Goal: Check status

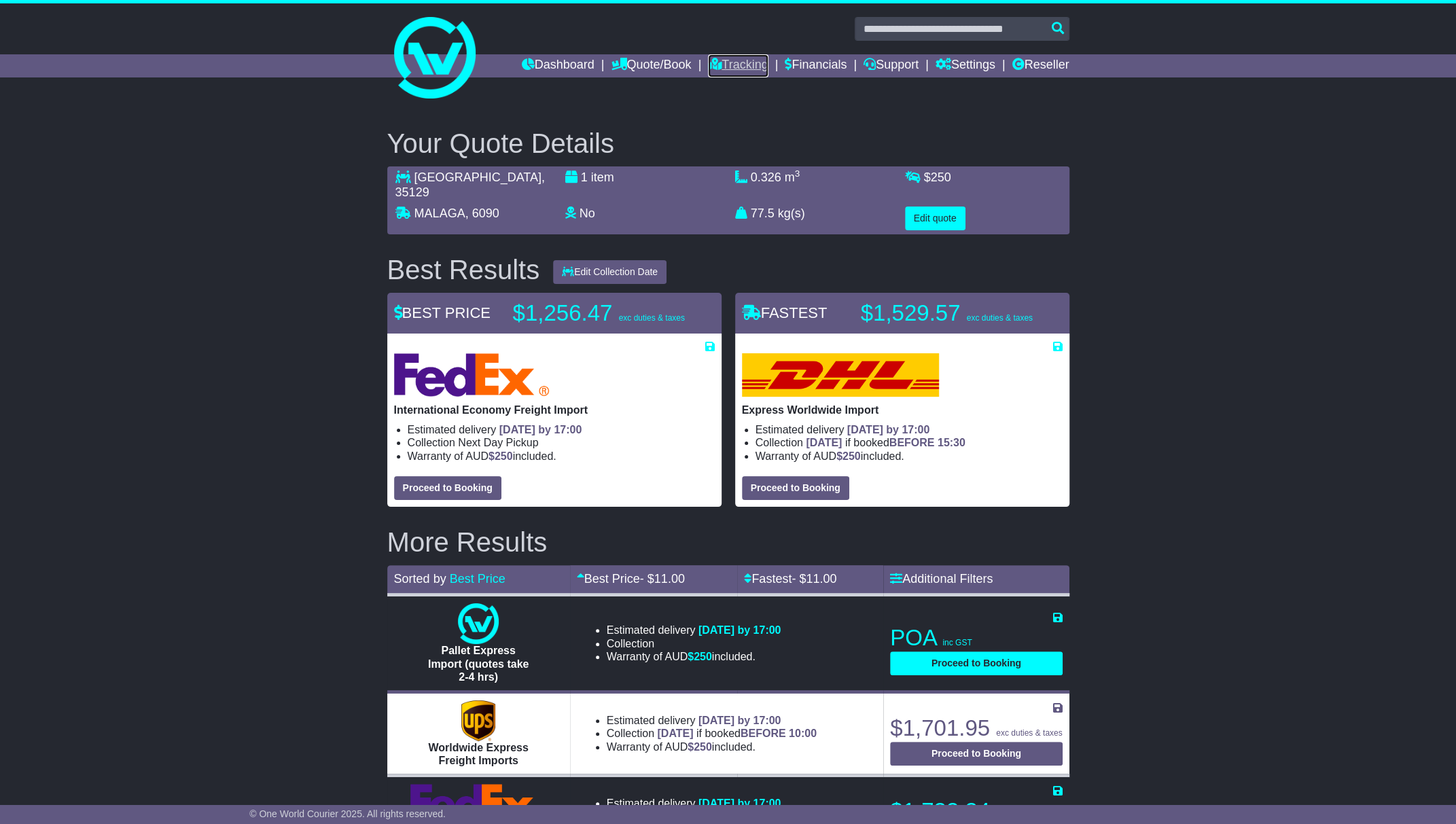
click at [716, 63] on link "Tracking" at bounding box center [738, 66] width 60 height 23
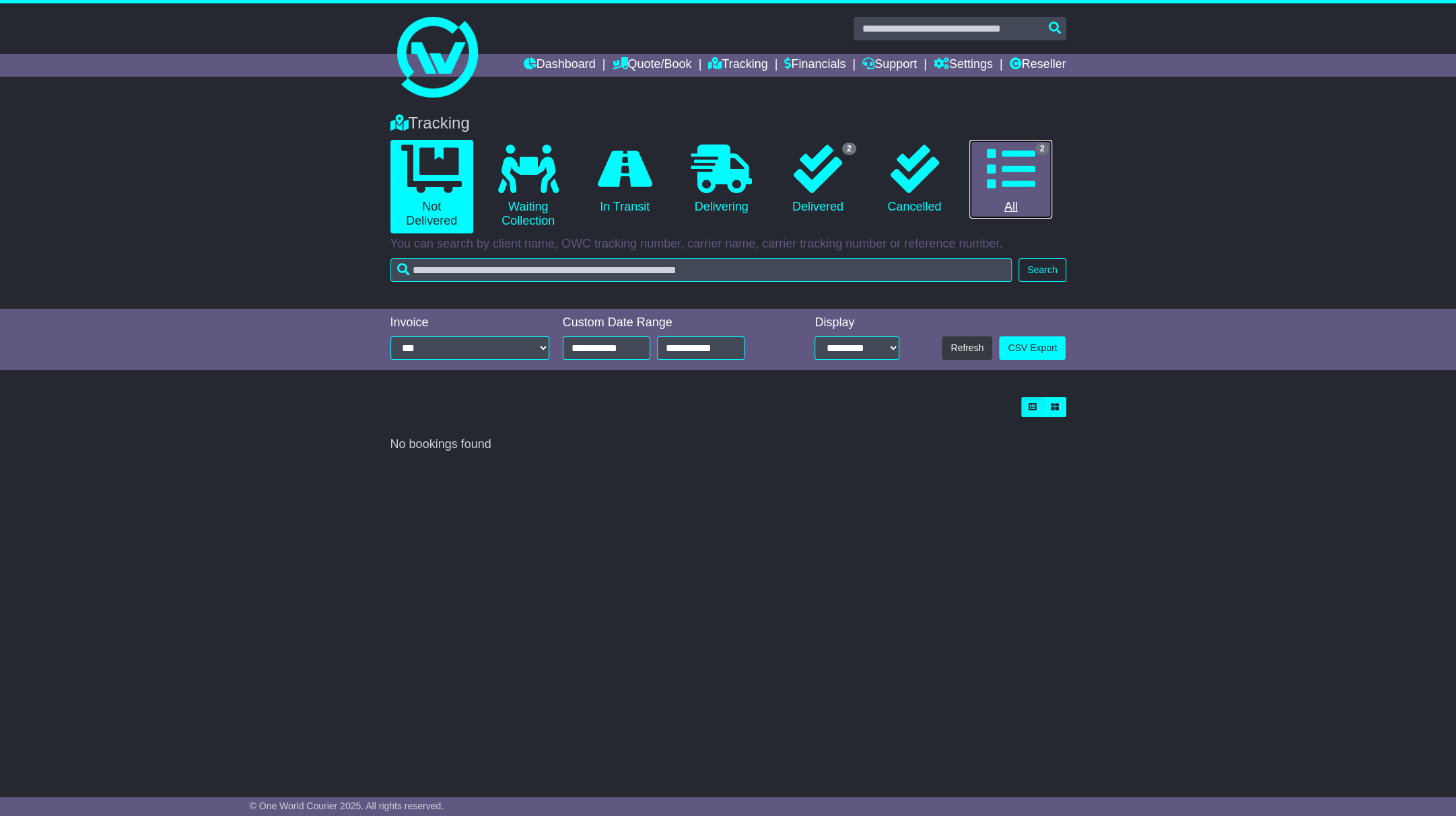
click at [1042, 194] on link "2 All" at bounding box center [1010, 180] width 83 height 80
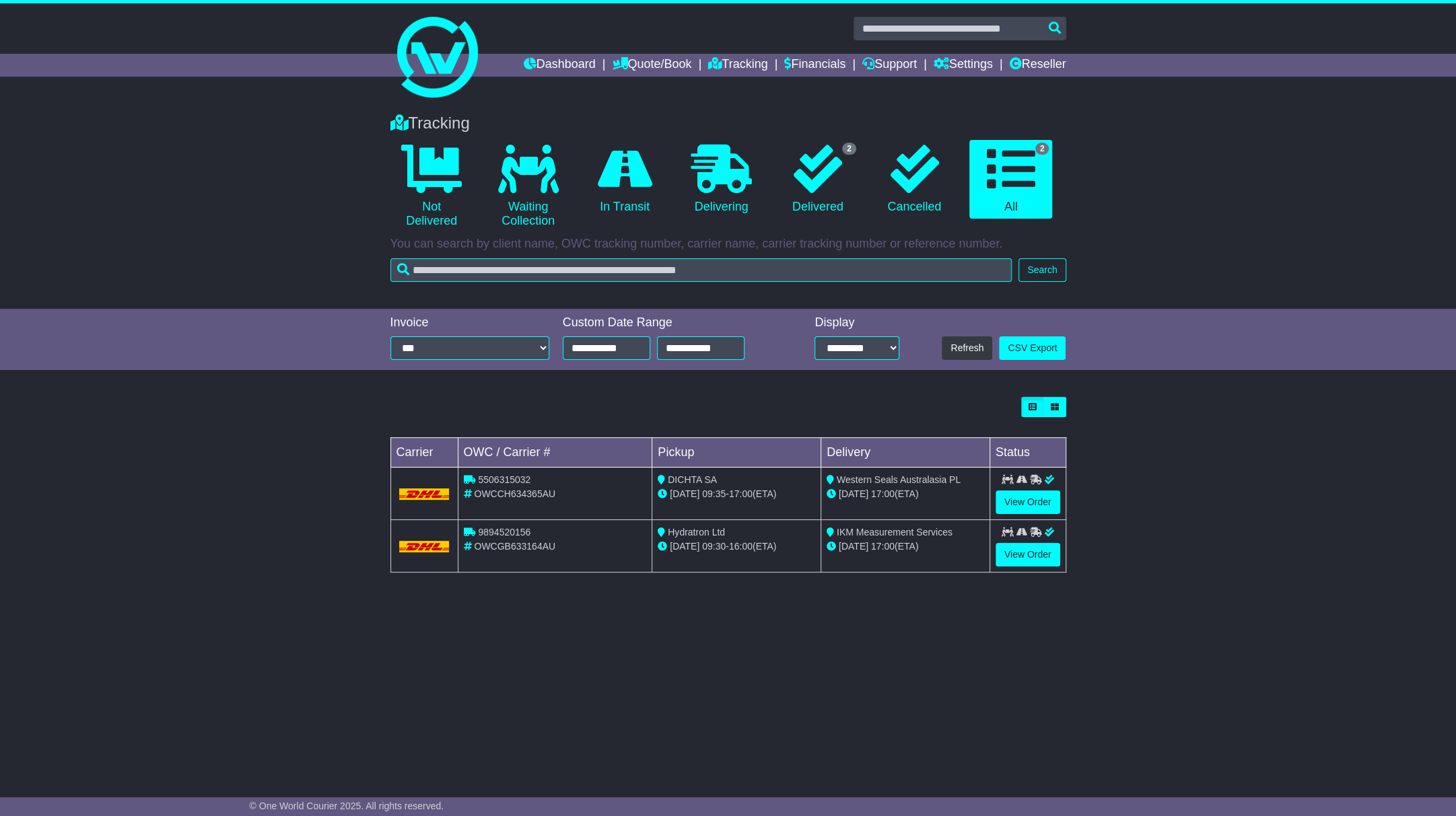
click at [508, 484] on div "5506315032" at bounding box center [555, 479] width 183 height 14
click at [510, 479] on span "5506315032" at bounding box center [503, 479] width 52 height 11
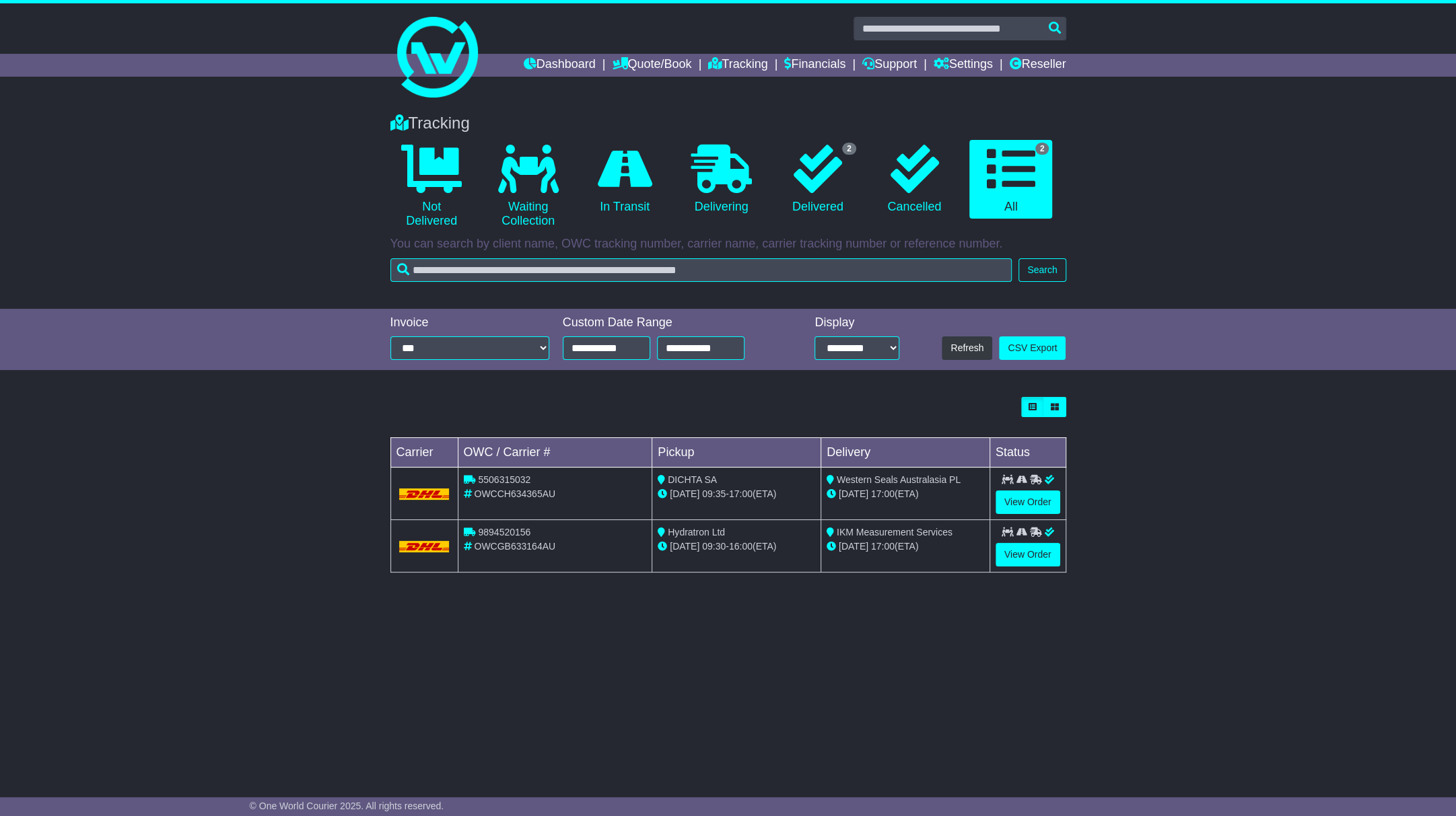
click at [589, 640] on div "Tracking 0 Not Delivered 0 Waiting Collection 0 In Transit 0 Delivering 2 0 2" at bounding box center [728, 437] width 1456 height 675
click at [525, 532] on span "9894520156" at bounding box center [503, 532] width 52 height 11
copy span "9894520156"
drag, startPoint x: 539, startPoint y: 655, endPoint x: 535, endPoint y: 537, distance: 118.1
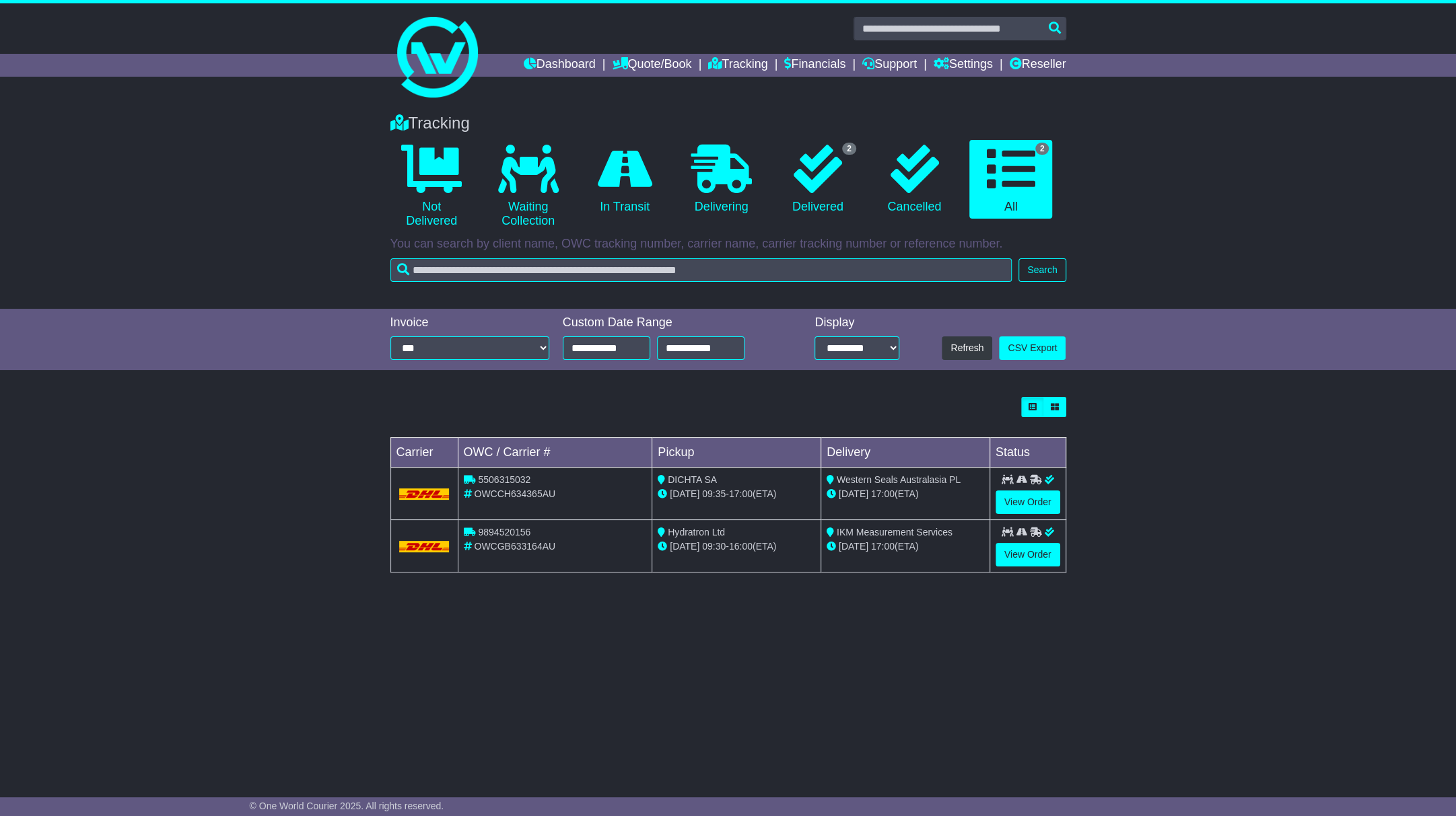
click at [540, 653] on div "Tracking 0 Not Delivered 0 Waiting Collection 0 In Transit 0 Delivering 2 0 2" at bounding box center [728, 437] width 1456 height 675
click at [512, 483] on span "5506315032" at bounding box center [503, 479] width 52 height 11
copy span "5506315032"
